Goal: Transaction & Acquisition: Purchase product/service

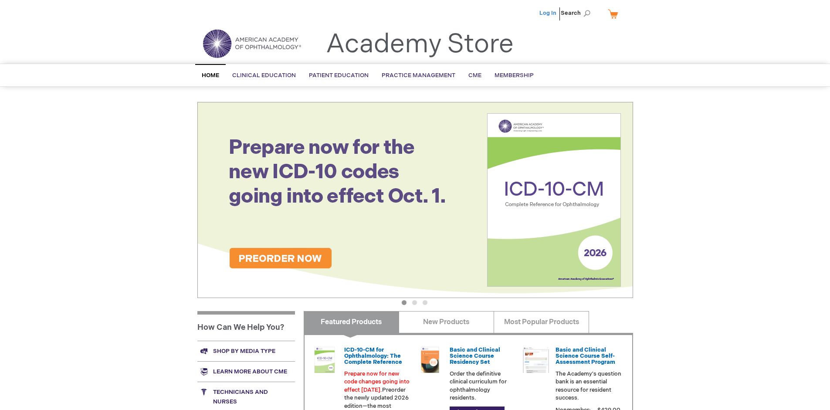
click at [549, 13] on link "Log In" at bounding box center [548, 13] width 17 height 7
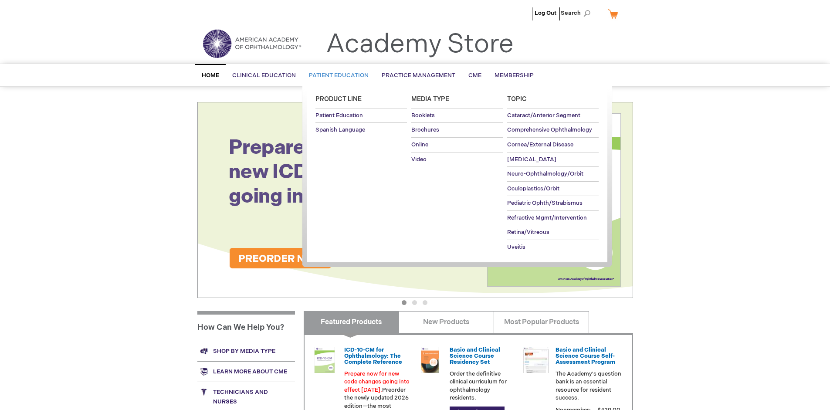
click at [337, 75] on span "Patient Education" at bounding box center [339, 75] width 60 height 7
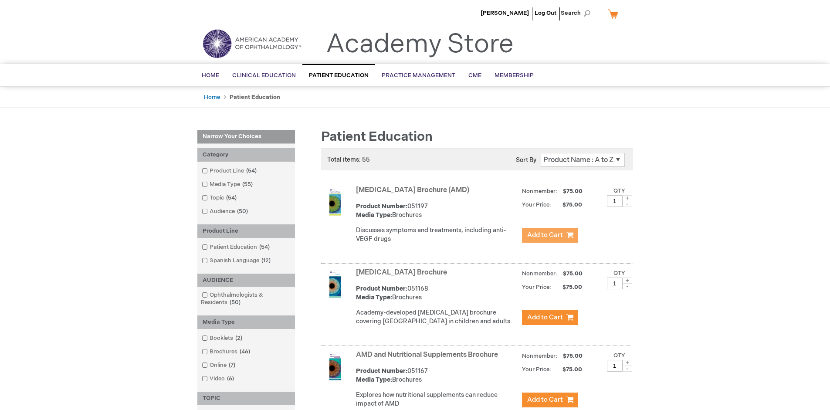
click at [550, 235] on span "Add to Cart" at bounding box center [545, 235] width 36 height 8
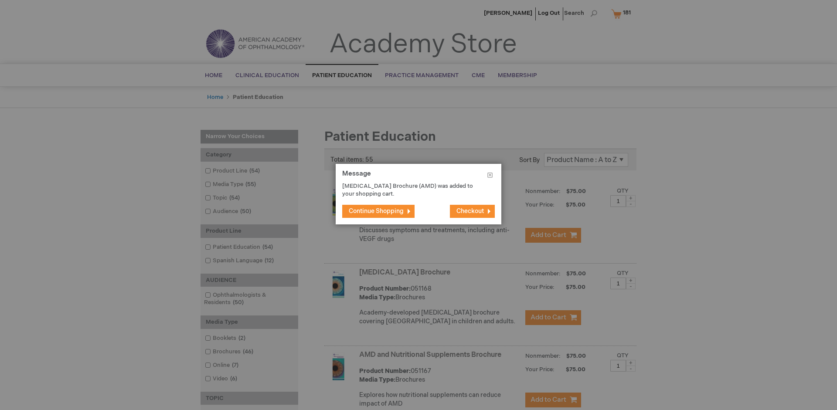
click at [376, 211] on span "Continue Shopping" at bounding box center [376, 211] width 55 height 7
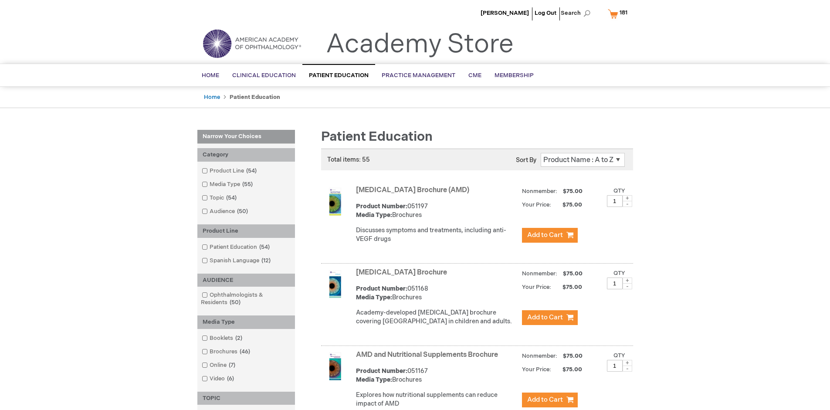
click at [429, 359] on link "AMD and Nutritional Supplements Brochure" at bounding box center [427, 355] width 142 height 8
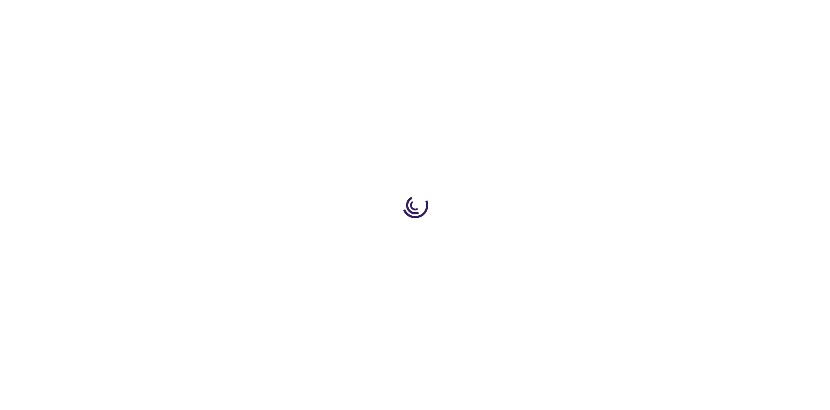
type input "1"
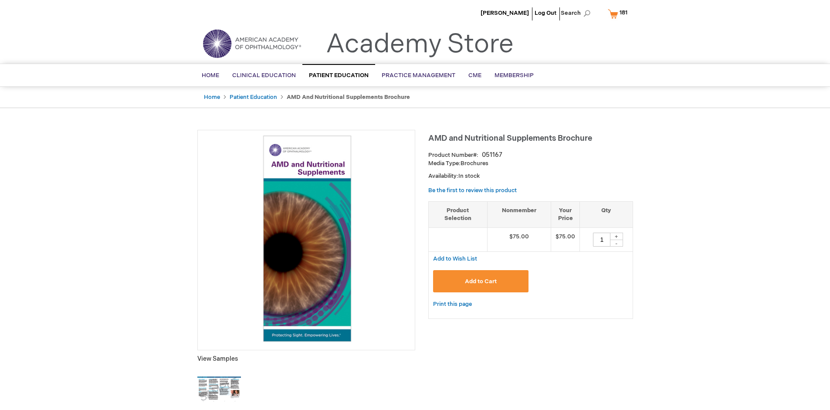
click at [481, 281] on span "Add to Cart" at bounding box center [481, 281] width 32 height 7
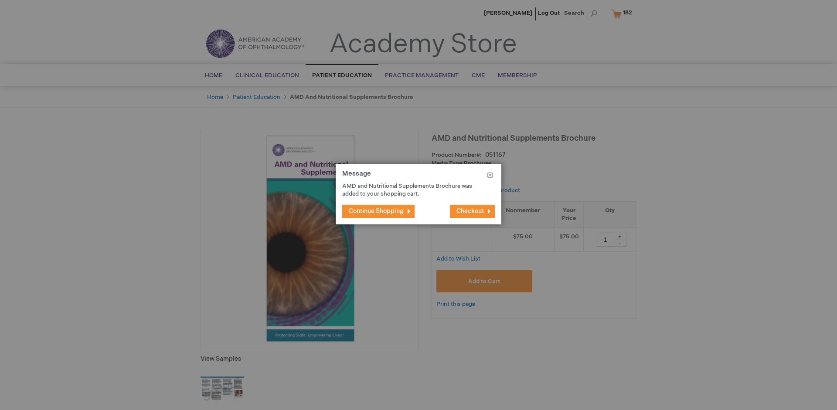
click at [376, 211] on span "Continue Shopping" at bounding box center [376, 211] width 55 height 7
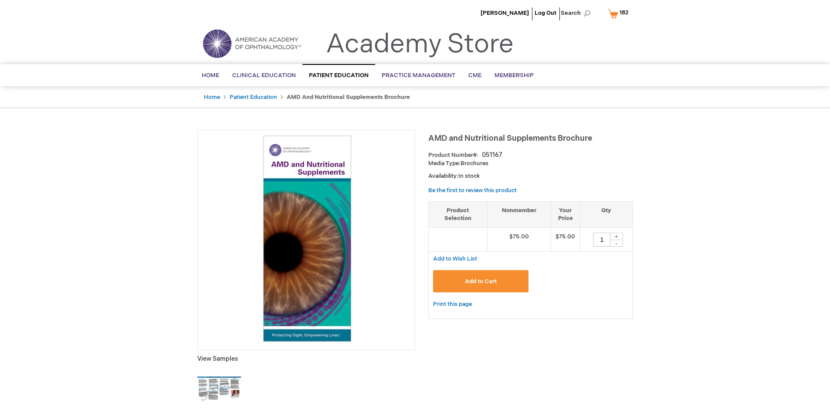
click at [620, 14] on span "182" at bounding box center [624, 12] width 9 height 7
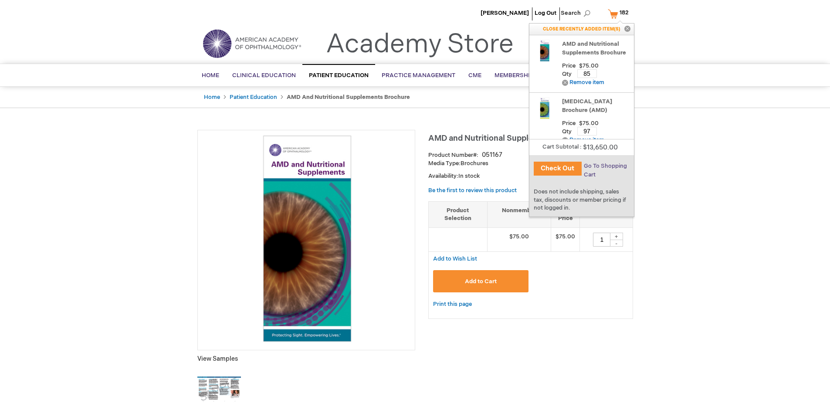
click at [605, 166] on span "Go To Shopping Cart" at bounding box center [605, 171] width 43 height 16
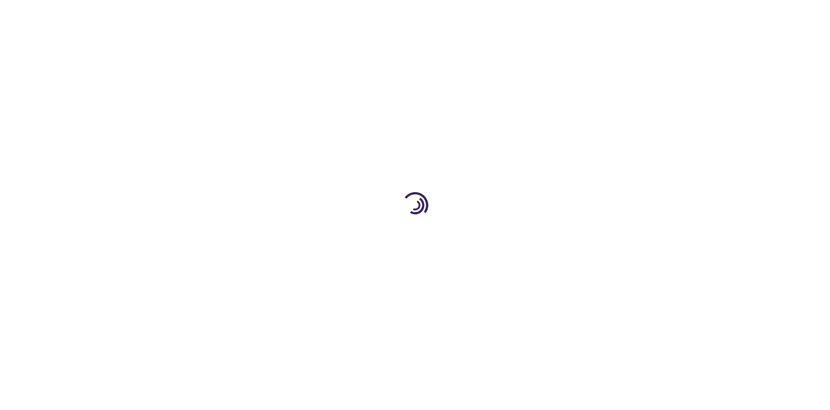
select select "US"
select select "41"
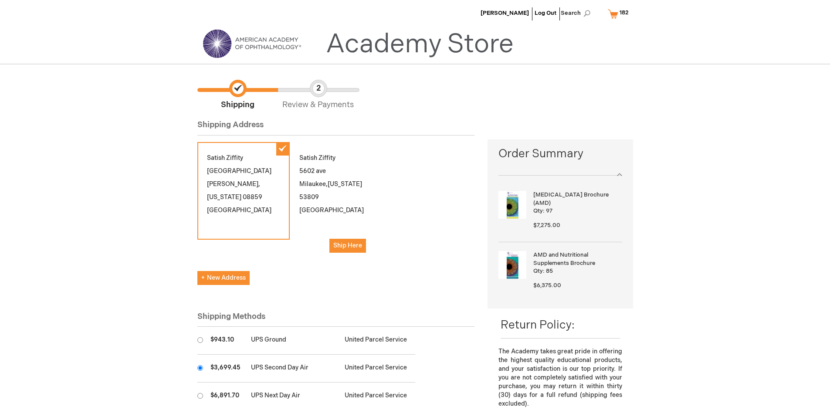
click at [200, 368] on input "radio" at bounding box center [200, 368] width 6 height 6
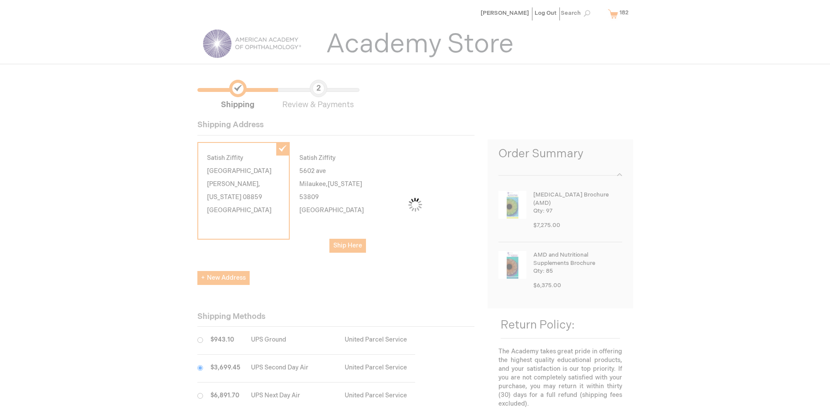
scroll to position [44, 0]
